Goal: Information Seeking & Learning: Learn about a topic

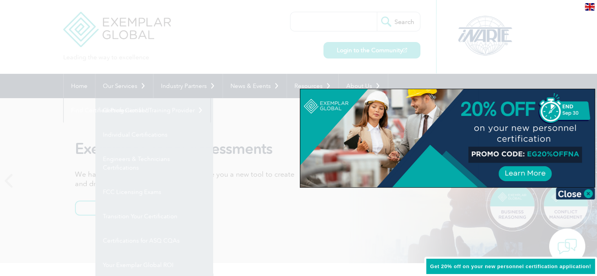
click at [173, 50] on div at bounding box center [298, 138] width 597 height 276
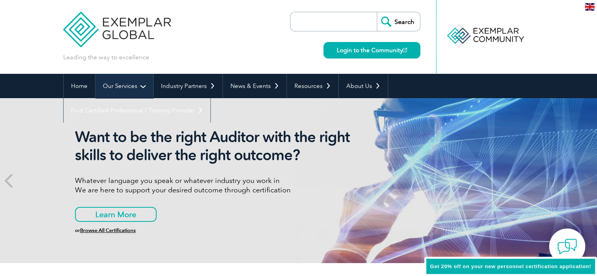
click at [142, 86] on link "Our Services" at bounding box center [124, 86] width 58 height 24
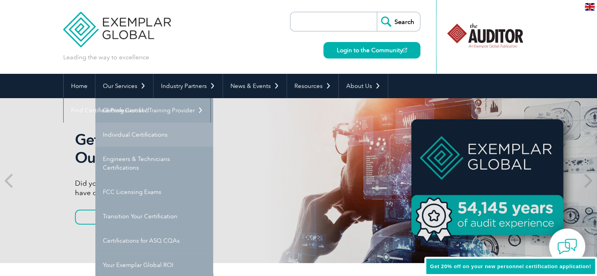
click at [135, 129] on link "Individual Certifications" at bounding box center [154, 134] width 118 height 24
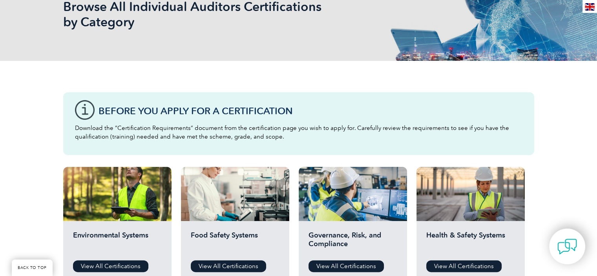
scroll to position [261, 0]
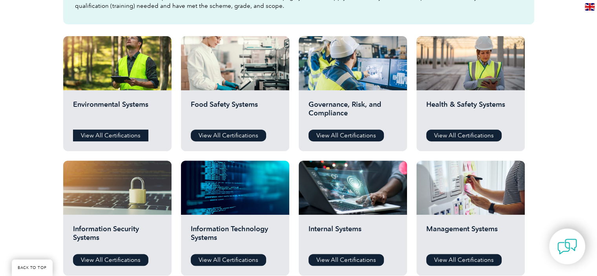
click at [138, 132] on link "View All Certifications" at bounding box center [110, 135] width 75 height 12
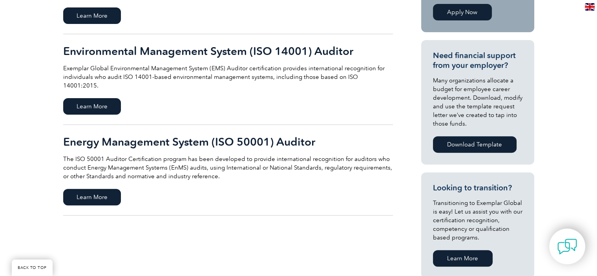
scroll to position [261, 0]
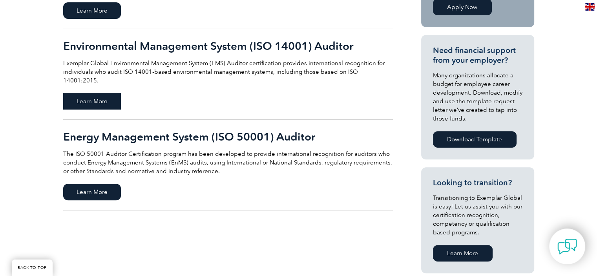
click at [89, 93] on span "Learn More" at bounding box center [92, 101] width 58 height 16
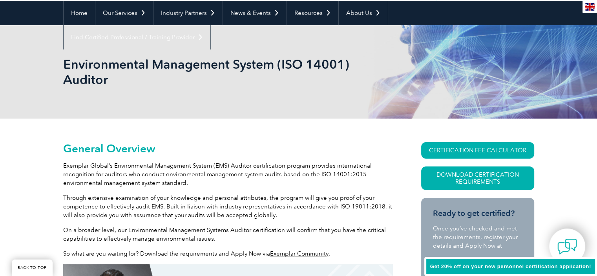
scroll to position [204, 0]
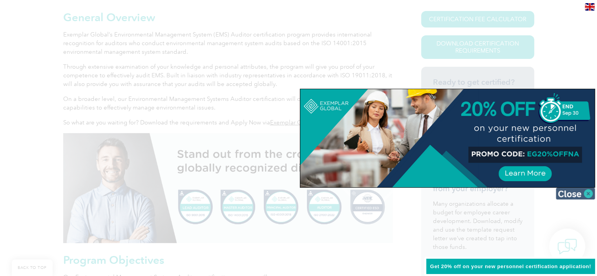
click at [583, 193] on img at bounding box center [575, 194] width 39 height 12
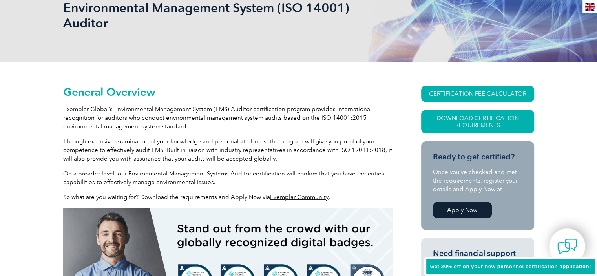
scroll to position [0, 0]
